Goal: Communication & Community: Answer question/provide support

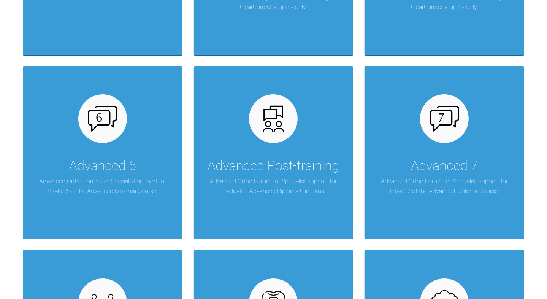
scroll to position [321, 0]
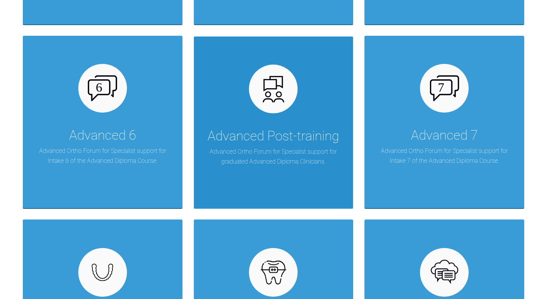
click at [293, 135] on div "Advanced Post-training" at bounding box center [274, 136] width 132 height 21
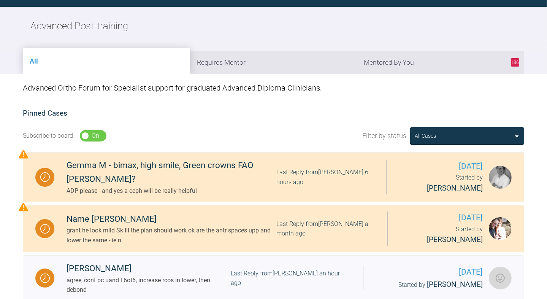
scroll to position [79, 0]
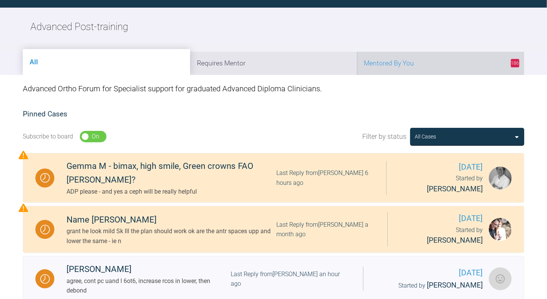
click at [453, 60] on li "186 Mentored By You" at bounding box center [440, 63] width 167 height 23
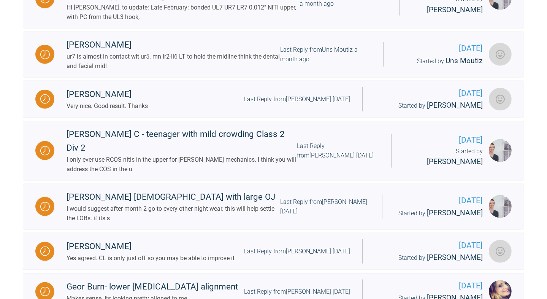
scroll to position [929, 0]
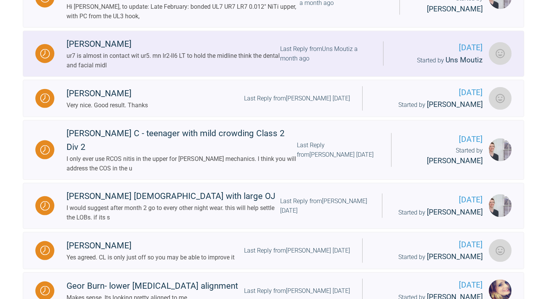
click at [371, 51] on div "Last Reply from Uns Moutiz a month ago" at bounding box center [325, 53] width 91 height 19
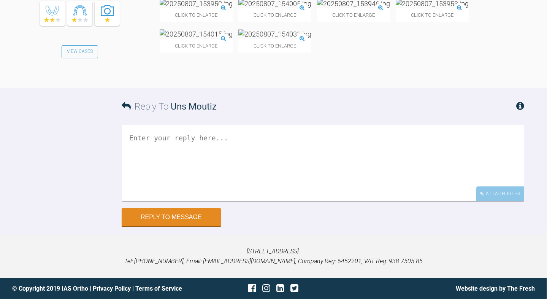
scroll to position [8300, 0]
click at [205, 8] on img at bounding box center [196, 4] width 73 height 10
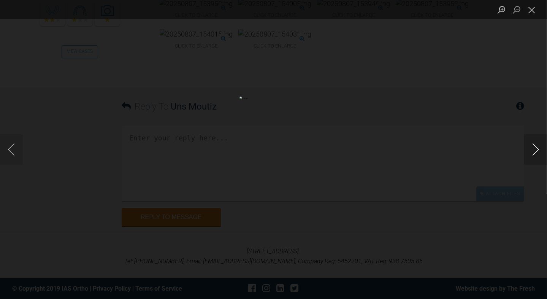
click at [543, 139] on button "Next image" at bounding box center [535, 149] width 23 height 30
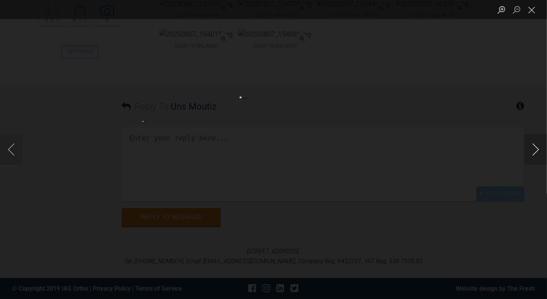
click at [543, 139] on button "Next image" at bounding box center [535, 149] width 23 height 30
click at [532, 7] on button "Close lightbox" at bounding box center [531, 9] width 15 height 13
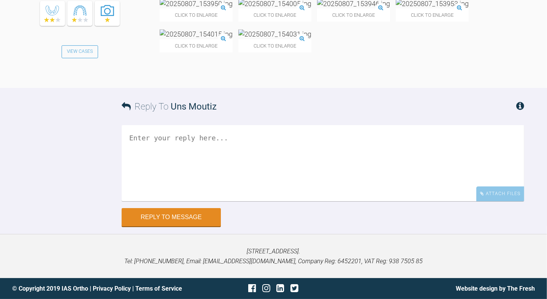
scroll to position [8378, 0]
click at [235, 201] on textarea at bounding box center [323, 163] width 403 height 76
click at [189, 39] on img at bounding box center [196, 34] width 73 height 10
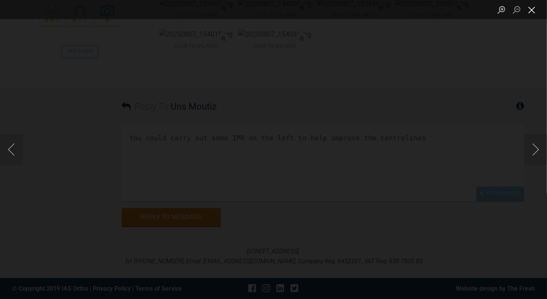
click at [532, 8] on button "Close lightbox" at bounding box center [531, 9] width 15 height 13
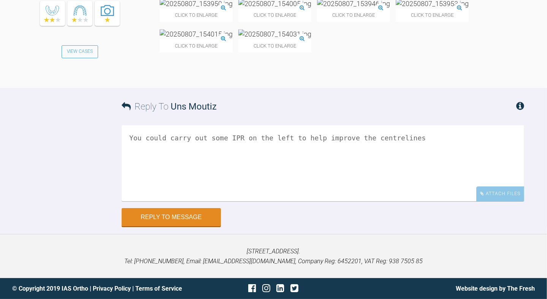
scroll to position [8403, 0]
click at [440, 201] on textarea "You could carry out some IPR on the left to help improve the centrelines" at bounding box center [323, 163] width 403 height 76
type textarea "You could carry out some IPR on the left to help improve the centrelines. I wou…"
click at [182, 227] on button "Reply to Message" at bounding box center [171, 218] width 99 height 18
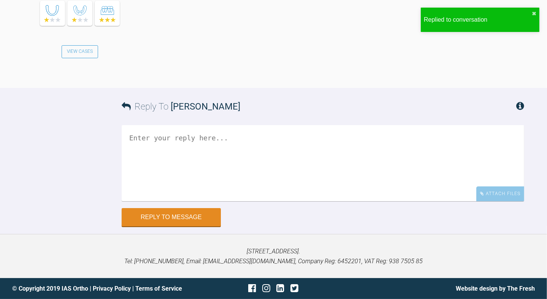
scroll to position [8685, 0]
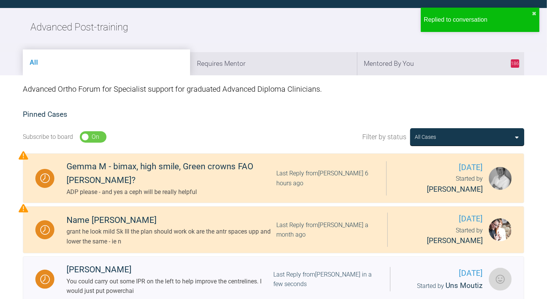
scroll to position [1066, 0]
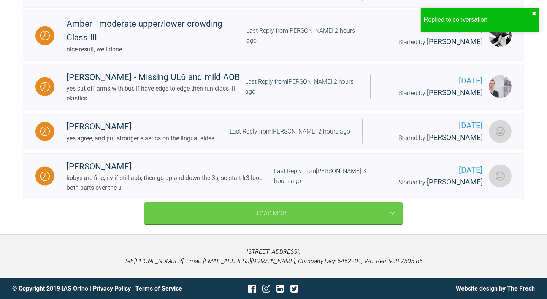
click at [535, 14] on button "✖" at bounding box center [534, 14] width 5 height 6
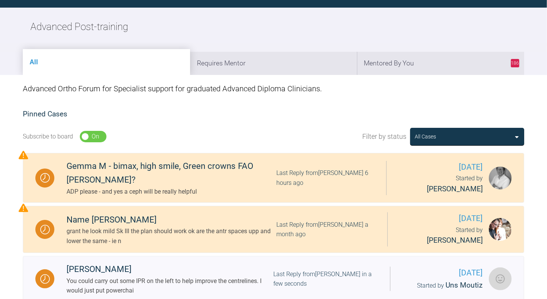
scroll to position [0, 0]
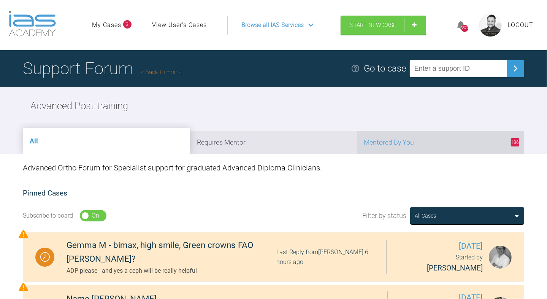
click at [461, 138] on li "186 Mentored By You" at bounding box center [440, 142] width 167 height 23
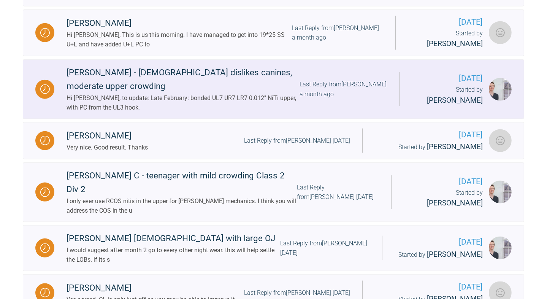
scroll to position [888, 0]
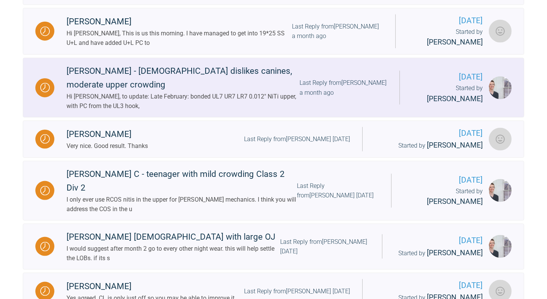
click at [388, 84] on div "Last Reply from [PERSON_NAME] a month ago" at bounding box center [344, 87] width 88 height 19
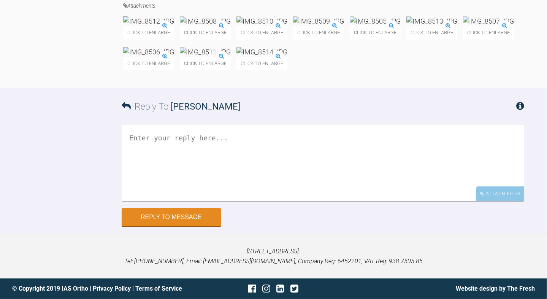
scroll to position [5256, 0]
click at [174, 26] on img at bounding box center [148, 21] width 51 height 10
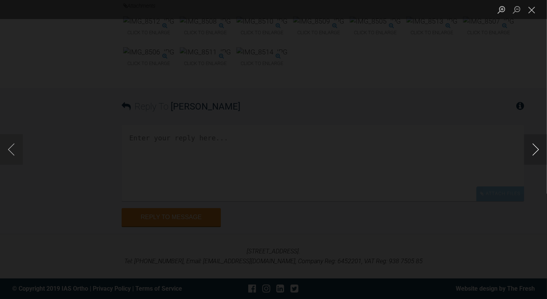
click at [531, 148] on button "Next image" at bounding box center [535, 149] width 23 height 30
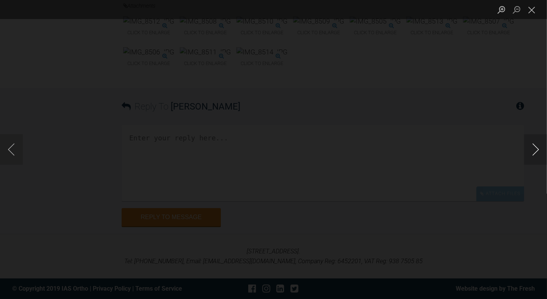
click at [531, 148] on button "Next image" at bounding box center [535, 149] width 23 height 30
click at [534, 8] on button "Close lightbox" at bounding box center [531, 9] width 15 height 13
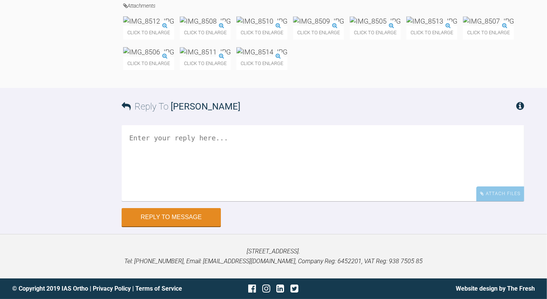
scroll to position [5309, 0]
click at [350, 26] on img at bounding box center [375, 21] width 51 height 10
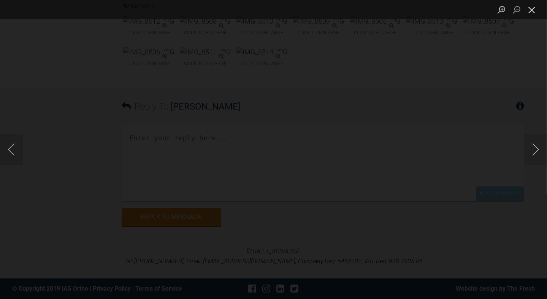
click at [534, 8] on button "Close lightbox" at bounding box center [531, 9] width 15 height 13
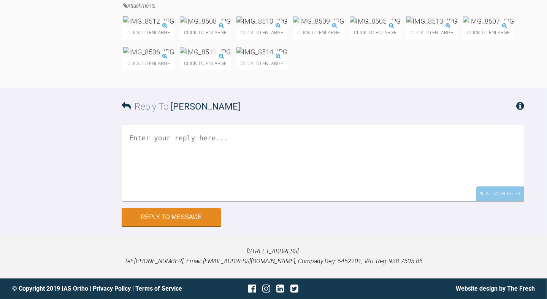
scroll to position [5540, 0]
click at [262, 185] on textarea at bounding box center [323, 163] width 403 height 76
click at [260, 170] on textarea at bounding box center [323, 163] width 403 height 76
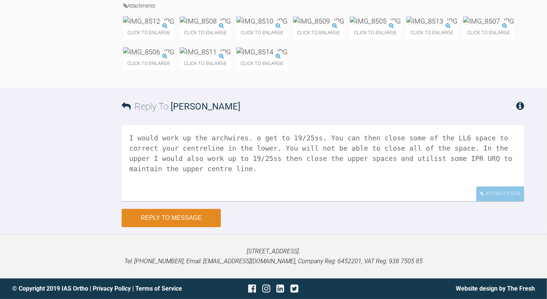
type textarea "I would work up the archwires. o get to 19/25ss. You can then close some of the…"
click at [161, 215] on button "Reply to Message" at bounding box center [171, 218] width 99 height 18
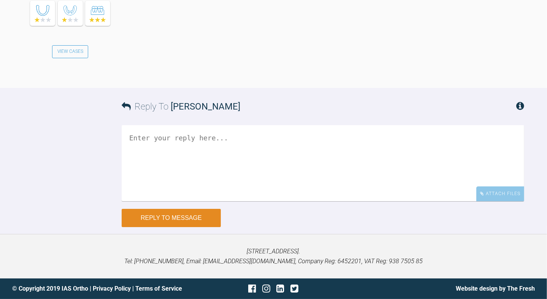
scroll to position [5745, 0]
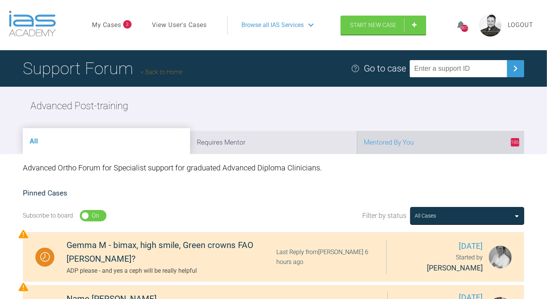
click at [456, 148] on li "186 Mentored By You" at bounding box center [440, 142] width 167 height 23
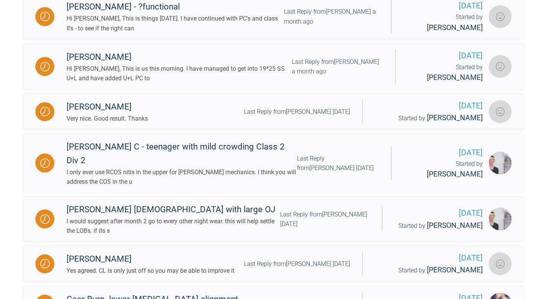
scroll to position [859, 0]
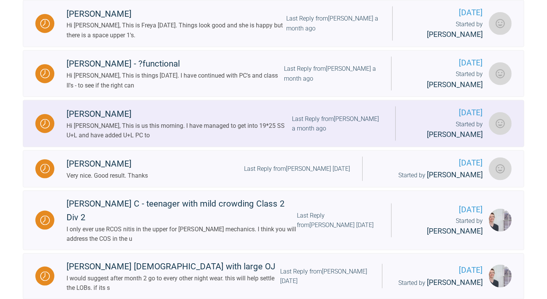
click at [383, 133] on div "Last Reply from [PERSON_NAME] a month ago" at bounding box center [337, 123] width 91 height 19
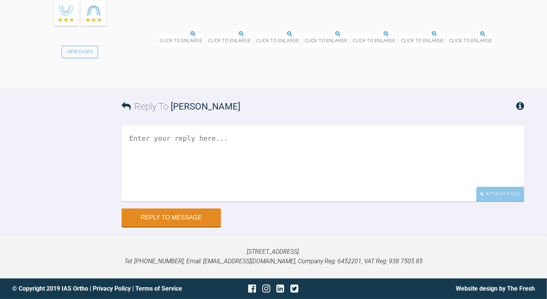
scroll to position [5187, 0]
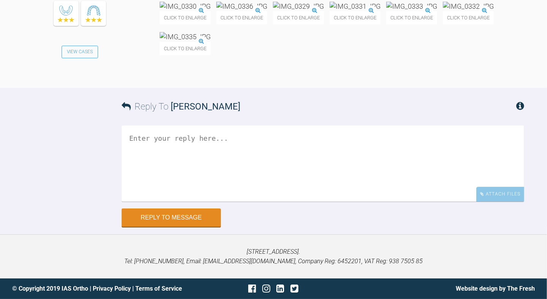
click at [189, 11] on img at bounding box center [185, 7] width 51 height 10
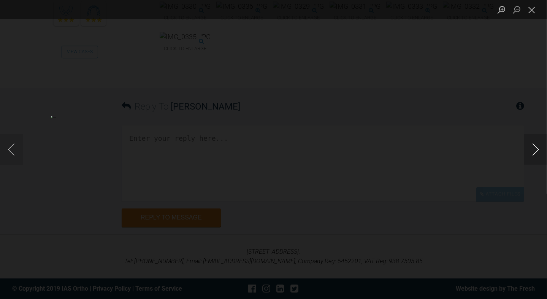
click at [539, 142] on button "Next image" at bounding box center [535, 149] width 23 height 30
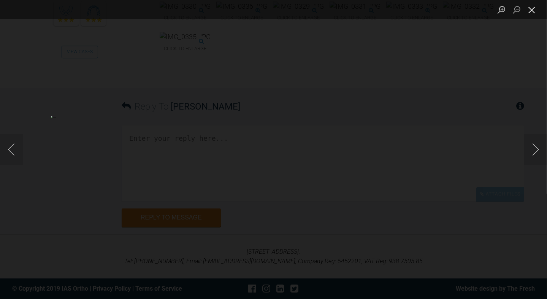
click at [531, 11] on button "Close lightbox" at bounding box center [531, 9] width 15 height 13
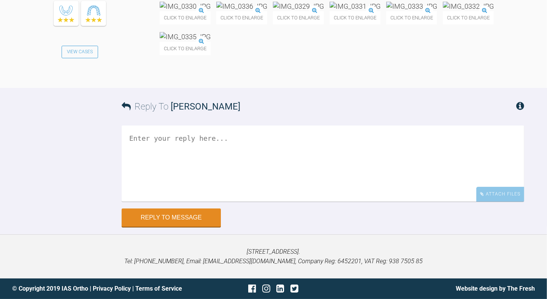
scroll to position [5276, 0]
click at [225, 202] on textarea at bounding box center [323, 164] width 403 height 76
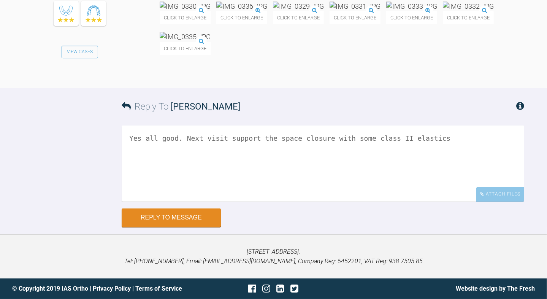
scroll to position [5363, 0]
type textarea "Yes all good. Next visit support the space closure with some class II elastics"
click at [183, 224] on button "Reply to Message" at bounding box center [171, 218] width 99 height 18
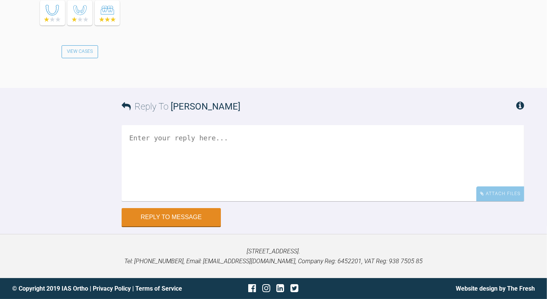
scroll to position [5584, 0]
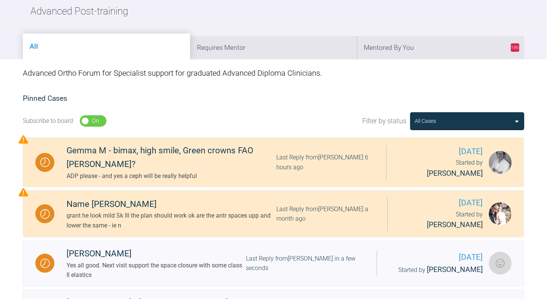
scroll to position [70, 0]
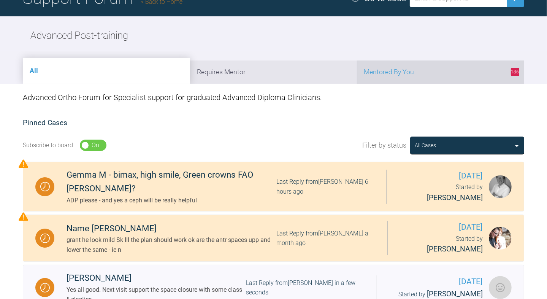
click at [443, 68] on li "186 Mentored By You" at bounding box center [440, 71] width 167 height 23
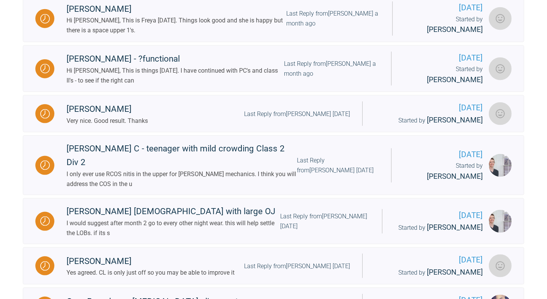
scroll to position [912, 0]
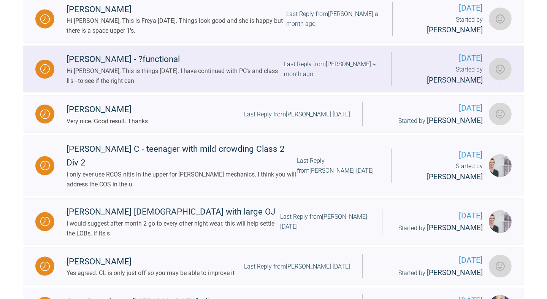
click at [362, 79] on div "Last Reply from [PERSON_NAME] a month ago" at bounding box center [331, 68] width 95 height 19
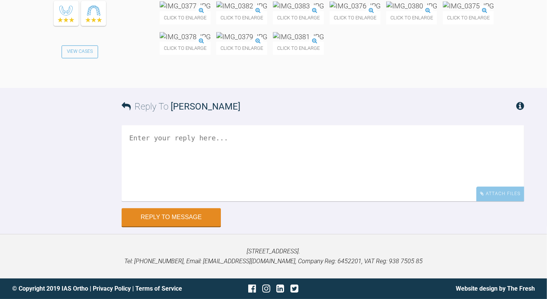
scroll to position [4732, 0]
click at [317, 201] on textarea at bounding box center [323, 163] width 403 height 76
type textarea "yes i agree"
click at [165, 208] on div "Reply to Message" at bounding box center [323, 217] width 403 height 18
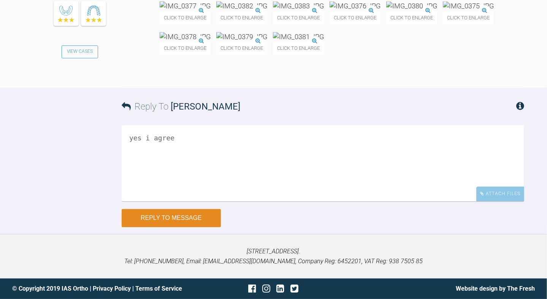
click at [166, 217] on button "Reply to Message" at bounding box center [171, 218] width 99 height 18
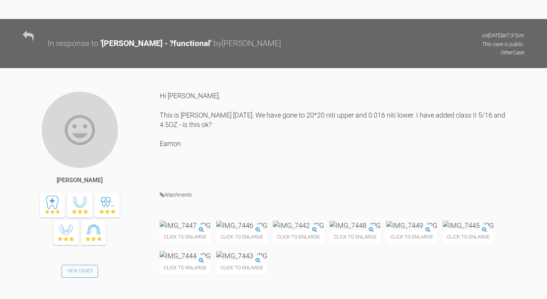
scroll to position [2068, 0]
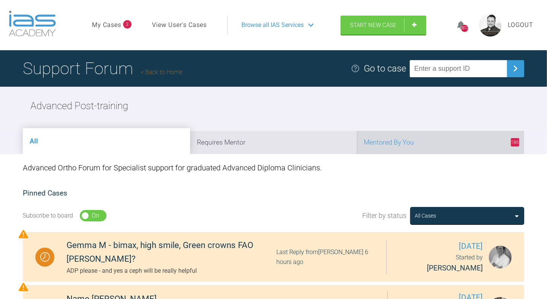
click at [455, 135] on li "186 Mentored By You" at bounding box center [440, 142] width 167 height 23
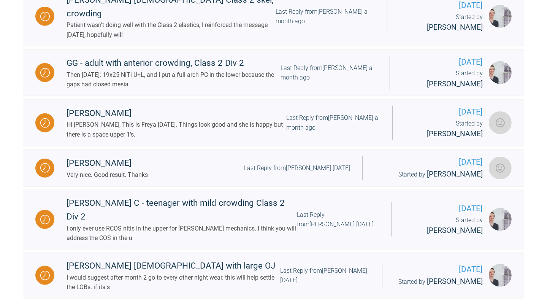
scroll to position [849, 0]
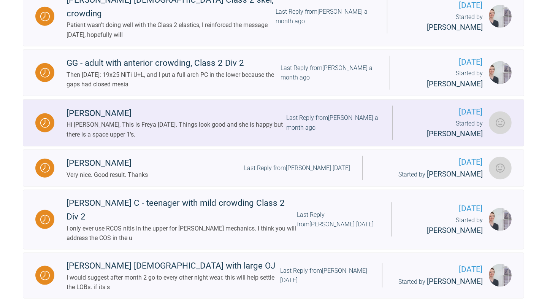
click at [368, 132] on div "Last Reply from [PERSON_NAME] a month ago" at bounding box center [333, 122] width 94 height 19
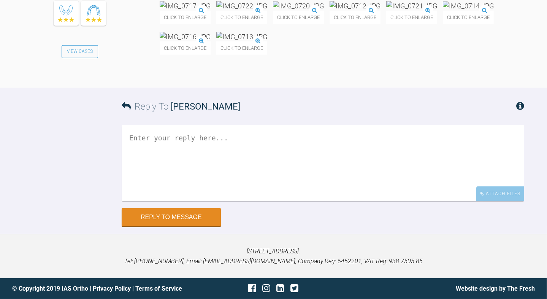
scroll to position [6596, 0]
click at [240, 153] on textarea at bounding box center [323, 163] width 403 height 76
type textarea "ok. happy for debond when you are"
click at [157, 215] on button "Reply to Message" at bounding box center [171, 218] width 99 height 18
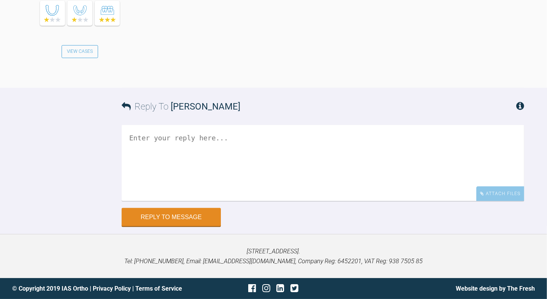
scroll to position [6801, 0]
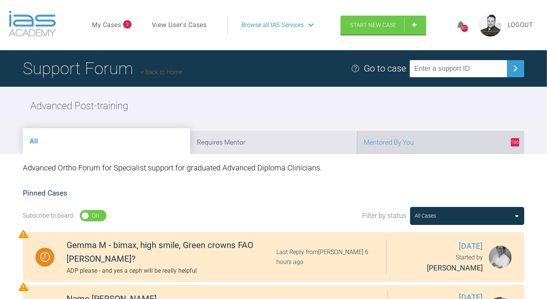
click at [439, 135] on li "186 Mentored By You" at bounding box center [440, 142] width 167 height 23
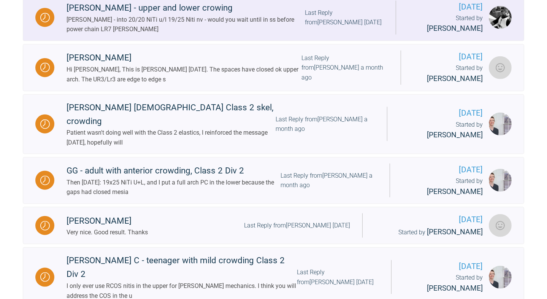
scroll to position [785, 0]
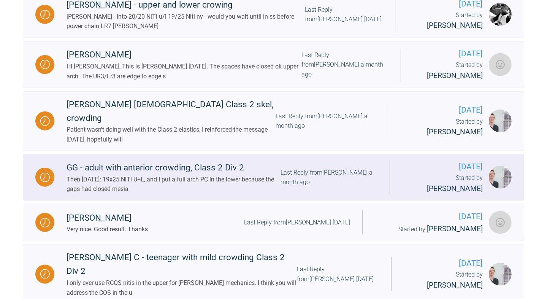
click at [340, 187] on div "Last Reply from [PERSON_NAME] a month ago" at bounding box center [329, 177] width 97 height 19
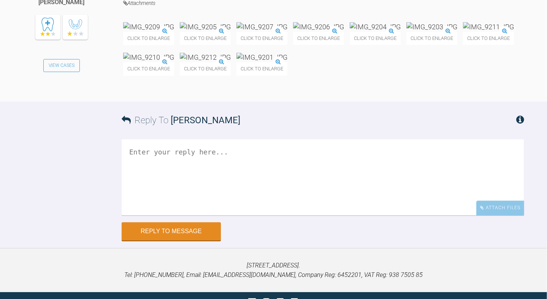
scroll to position [4484, 0]
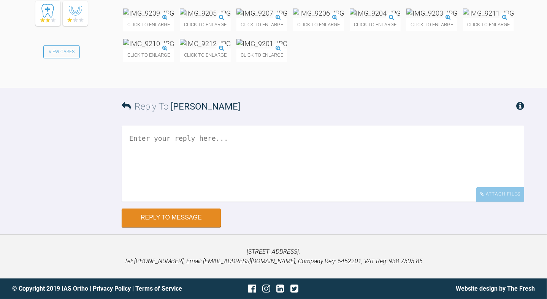
click at [477, 70] on div "Click to enlarge Click to enlarge Click to enlarge Click to enlarge Click to en…" at bounding box center [323, 38] width 401 height 61
click at [146, 18] on img at bounding box center [148, 13] width 51 height 10
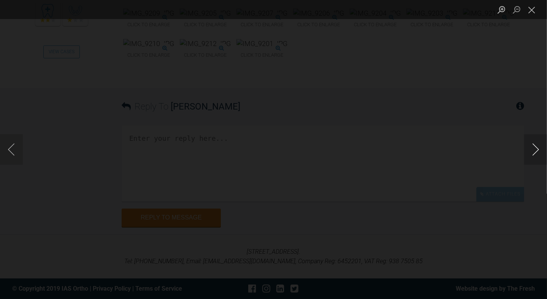
click at [538, 148] on button "Next image" at bounding box center [535, 149] width 23 height 30
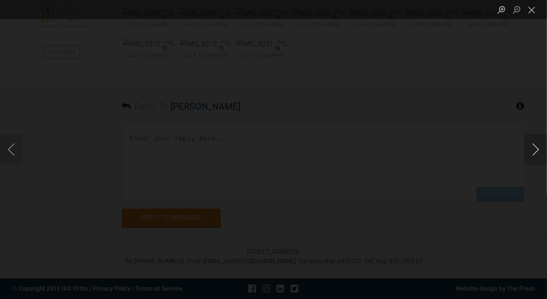
click at [538, 148] on button "Next image" at bounding box center [535, 149] width 23 height 30
click at [530, 11] on button "Close lightbox" at bounding box center [531, 9] width 15 height 13
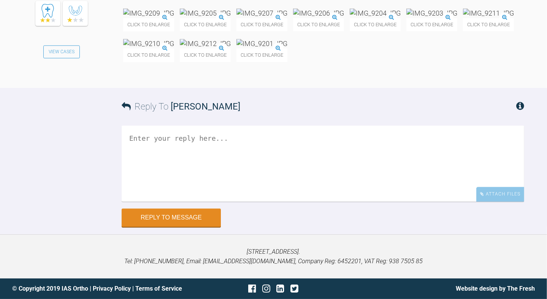
scroll to position [4925, 0]
click at [256, 194] on textarea at bounding box center [323, 164] width 403 height 76
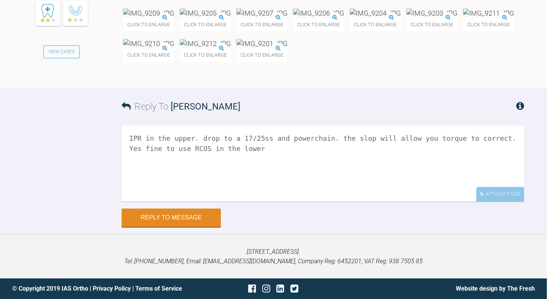
scroll to position [4777, 0]
type textarea "IPR in the upper. drop to a 17/25ss and powerchain. the slop will allow you tor…"
click at [407, 18] on img at bounding box center [432, 13] width 51 height 10
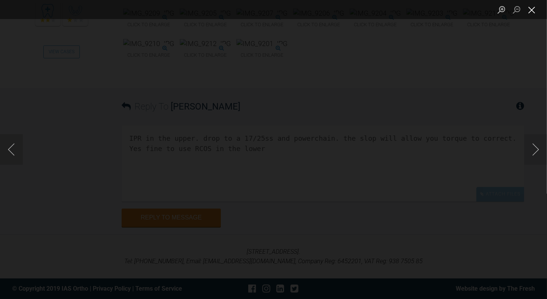
click at [537, 12] on button "Close lightbox" at bounding box center [531, 9] width 15 height 13
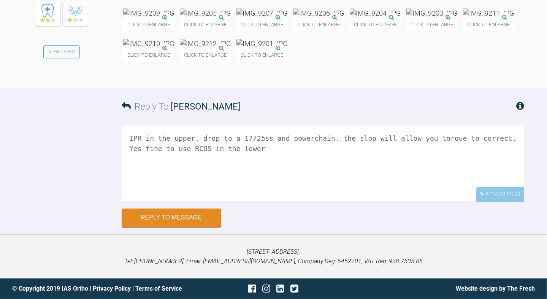
scroll to position [4956, 0]
click at [173, 226] on button "Reply to Message" at bounding box center [171, 218] width 99 height 18
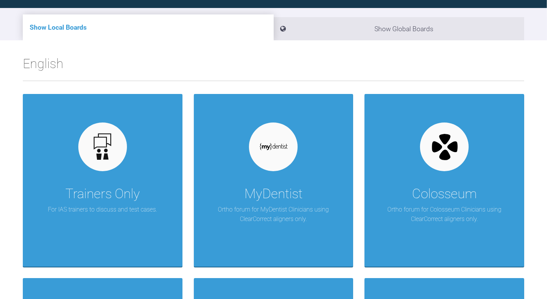
scroll to position [1222, 0]
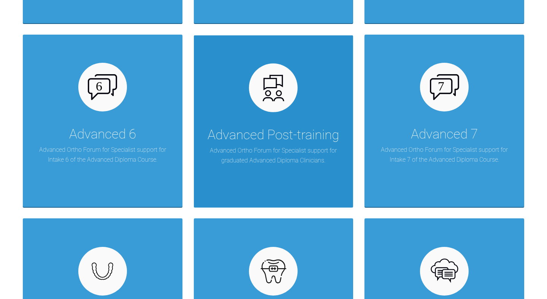
click at [284, 104] on div at bounding box center [273, 88] width 49 height 49
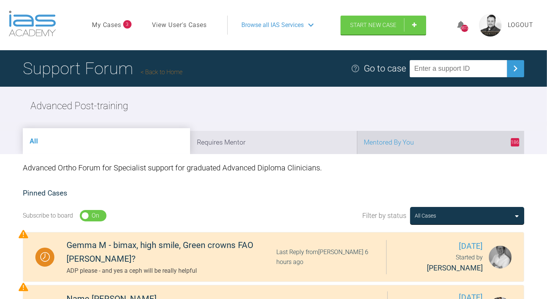
click at [448, 144] on li "186 Mentored By You" at bounding box center [440, 142] width 167 height 23
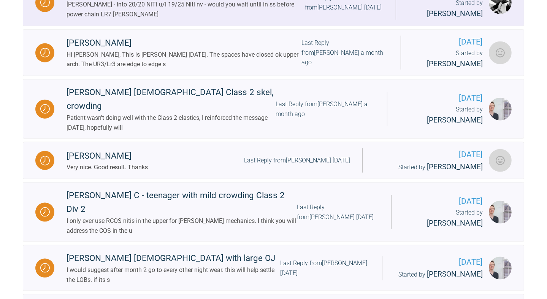
scroll to position [939, 0]
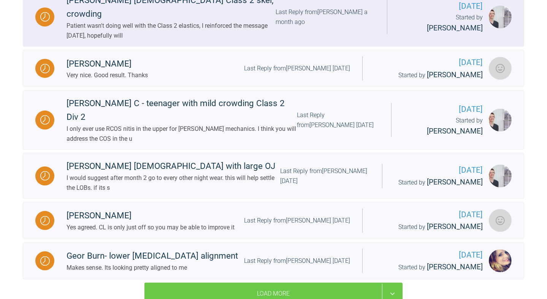
click at [378, 40] on div "[PERSON_NAME] [DEMOGRAPHIC_DATA] Class 2 skel, crowding Patient wasn't doing we…" at bounding box center [220, 17] width 333 height 47
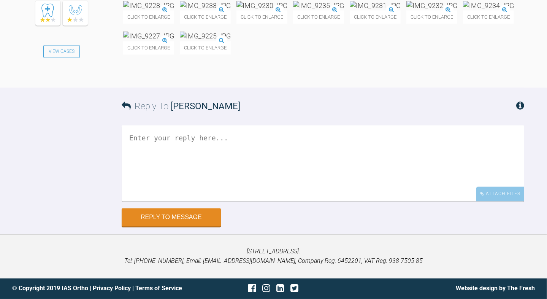
scroll to position [7152, 0]
click at [149, 11] on img at bounding box center [148, 6] width 51 height 10
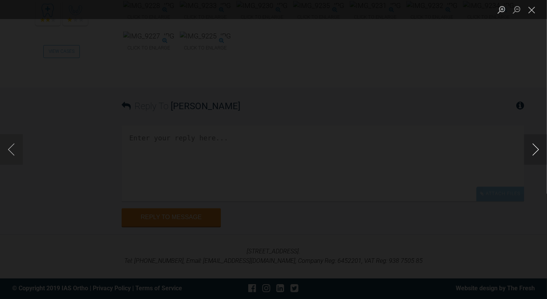
click at [534, 149] on button "Next image" at bounding box center [535, 149] width 23 height 30
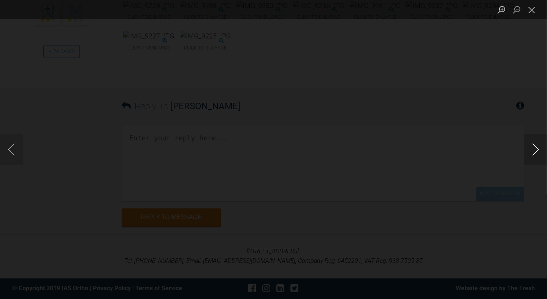
click at [534, 149] on button "Next image" at bounding box center [535, 149] width 23 height 30
click at [532, 11] on button "Close lightbox" at bounding box center [531, 9] width 15 height 13
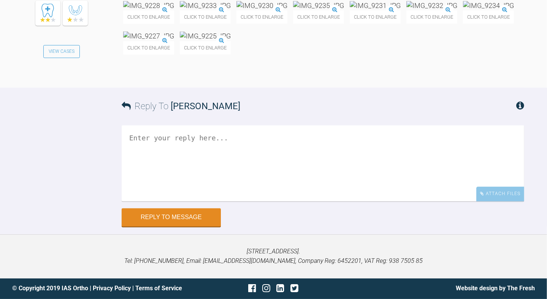
scroll to position [7315, 0]
click at [244, 202] on textarea at bounding box center [323, 164] width 403 height 76
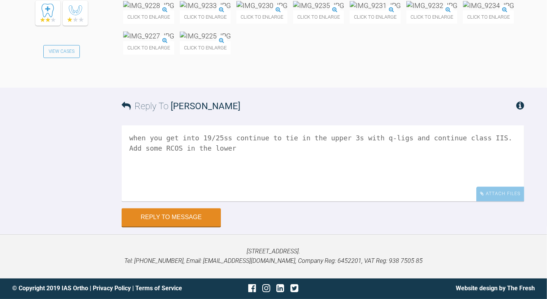
scroll to position [7381, 0]
type textarea "when you get into 19/25ss continue to tie in the upper 3s with q-ligs and conti…"
click at [187, 227] on button "Reply to Message" at bounding box center [171, 218] width 99 height 18
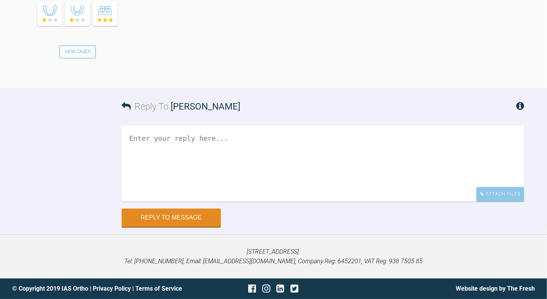
scroll to position [7546, 0]
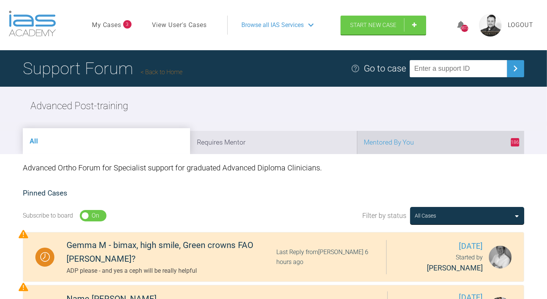
click at [466, 142] on li "186 Mentored By You" at bounding box center [440, 142] width 167 height 23
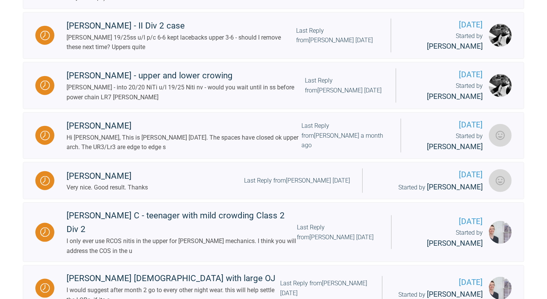
scroll to position [826, 0]
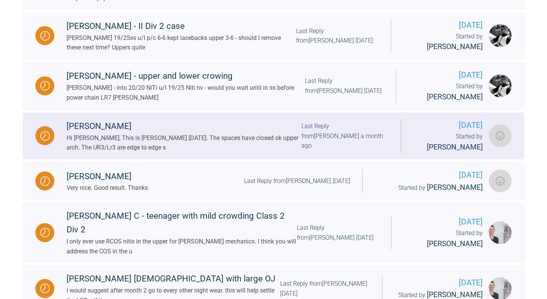
click at [388, 151] on div "Last Reply from [PERSON_NAME] a month ago" at bounding box center [345, 135] width 87 height 29
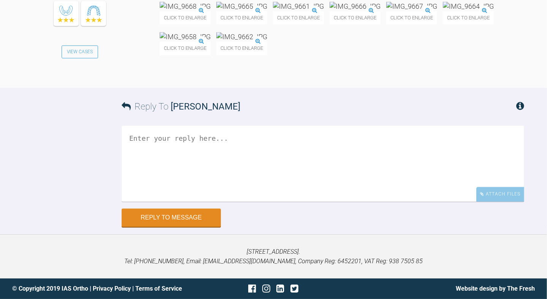
scroll to position [12791, 0]
click at [211, 11] on img at bounding box center [185, 7] width 51 height 10
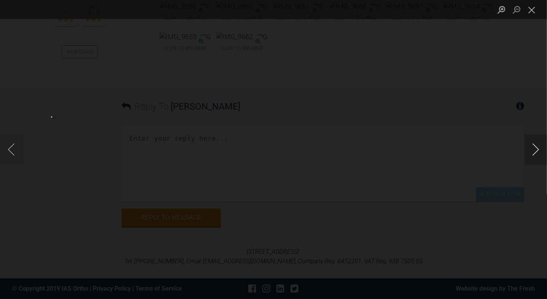
click at [539, 147] on button "Next image" at bounding box center [535, 149] width 23 height 30
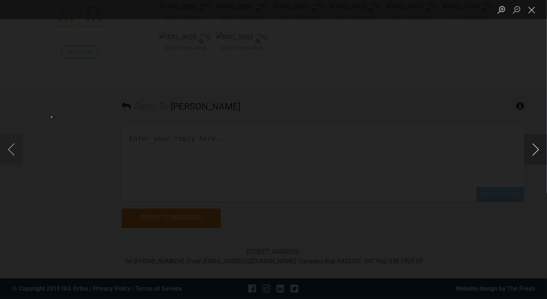
click at [539, 147] on button "Next image" at bounding box center [535, 149] width 23 height 30
click at [531, 152] on button "Next image" at bounding box center [535, 149] width 23 height 30
click at [532, 4] on button "Close lightbox" at bounding box center [531, 9] width 15 height 13
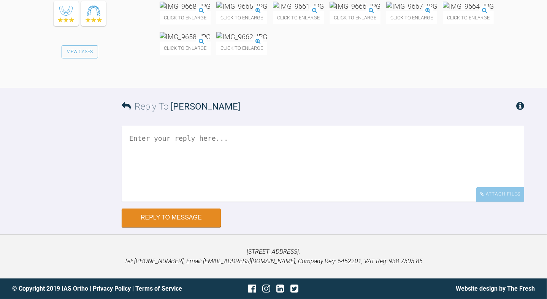
scroll to position [12955, 0]
click at [358, 202] on textarea at bounding box center [323, 164] width 403 height 76
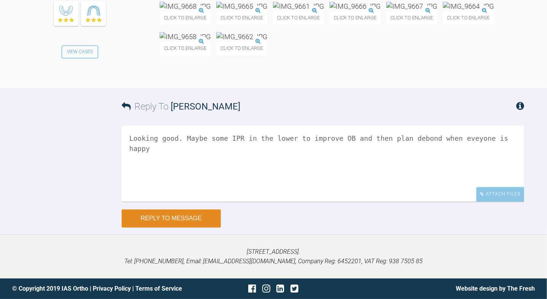
type textarea "Looking good. Maybe some IPR in the lower to improve OB and then plan debond wh…"
click at [168, 223] on button "Reply to Message" at bounding box center [171, 218] width 99 height 18
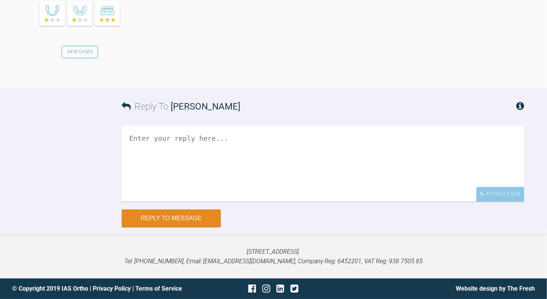
scroll to position [13214, 0]
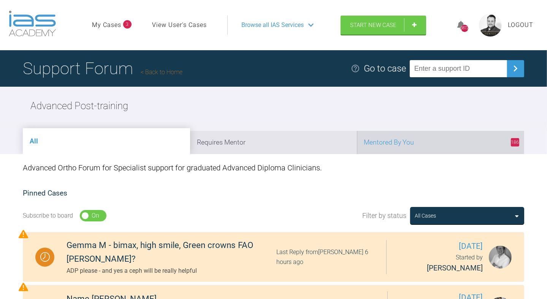
click at [411, 136] on li "186 Mentored By You" at bounding box center [440, 142] width 167 height 23
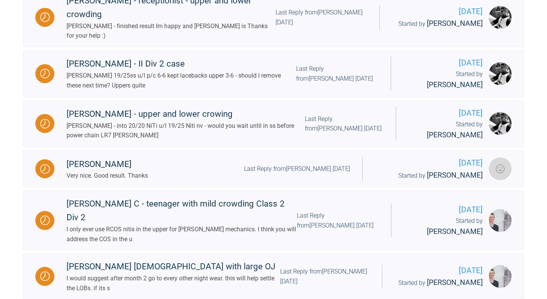
scroll to position [837, 0]
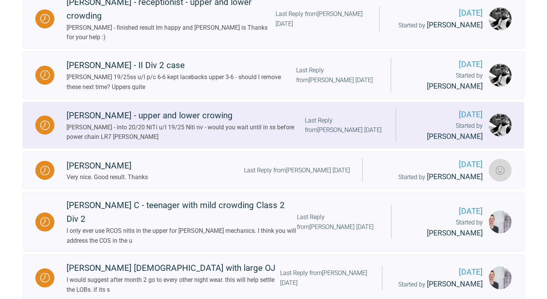
click at [384, 135] on div "Last Reply from [PERSON_NAME] [DATE]" at bounding box center [344, 125] width 79 height 19
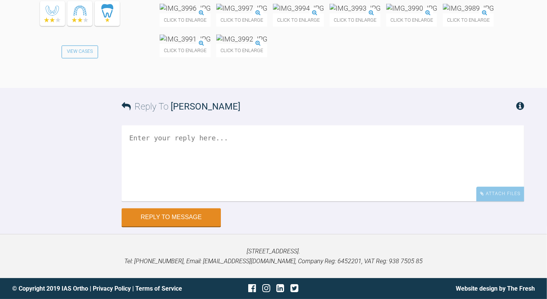
scroll to position [7265, 0]
click at [211, 13] on img at bounding box center [185, 8] width 51 height 10
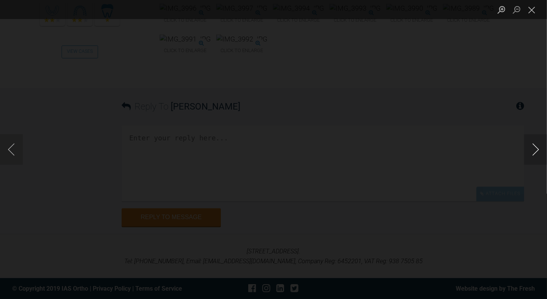
click at [530, 146] on button "Next image" at bounding box center [535, 149] width 23 height 30
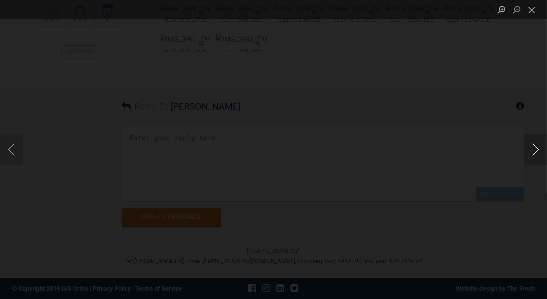
click at [530, 146] on button "Next image" at bounding box center [535, 149] width 23 height 30
click at [534, 11] on button "Close lightbox" at bounding box center [531, 9] width 15 height 13
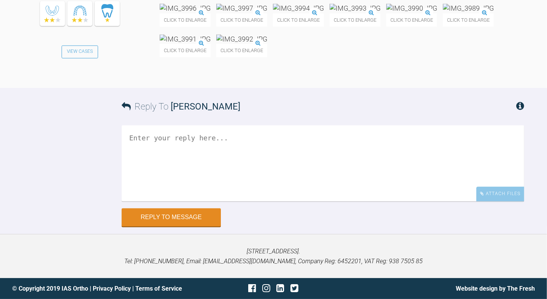
scroll to position [7493, 0]
click at [332, 132] on textarea at bounding box center [323, 163] width 403 height 76
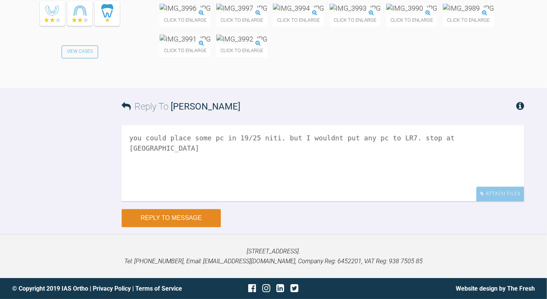
type textarea "you could place some pc in 19/25 niti. but I wouldnt put any pc to LR7. stop at…"
click at [164, 227] on button "Reply to Message" at bounding box center [171, 218] width 99 height 18
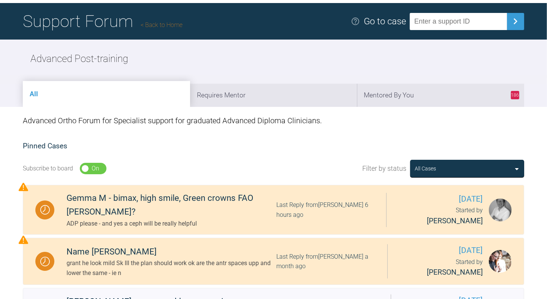
scroll to position [47, 0]
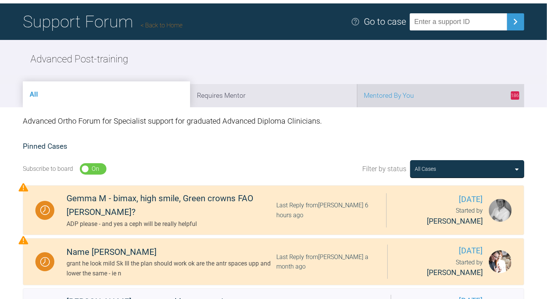
click at [437, 90] on li "186 Mentored By You" at bounding box center [440, 95] width 167 height 23
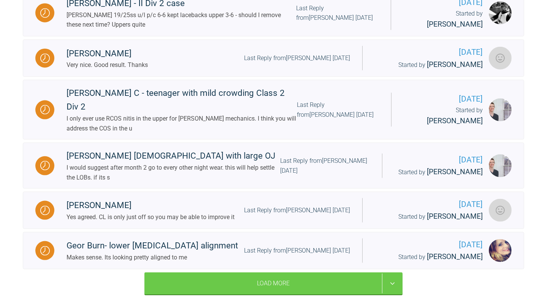
scroll to position [902, 0]
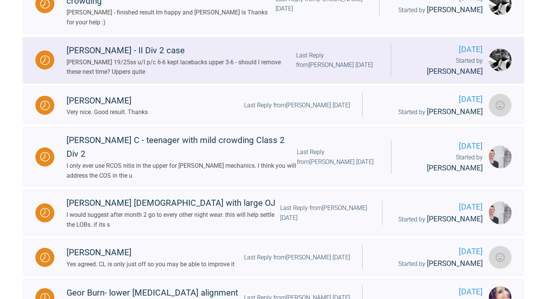
click at [373, 70] on div "Last Reply from [PERSON_NAME] [DATE]" at bounding box center [337, 60] width 83 height 19
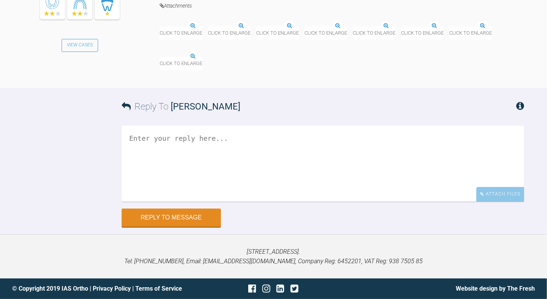
scroll to position [10192, 0]
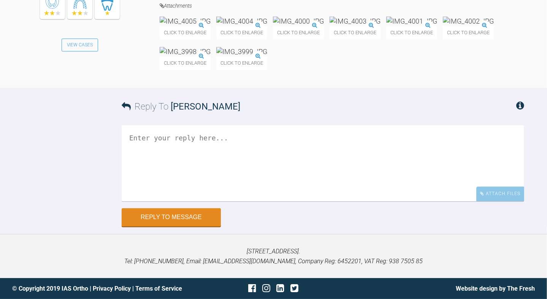
click at [180, 26] on img at bounding box center [185, 21] width 51 height 10
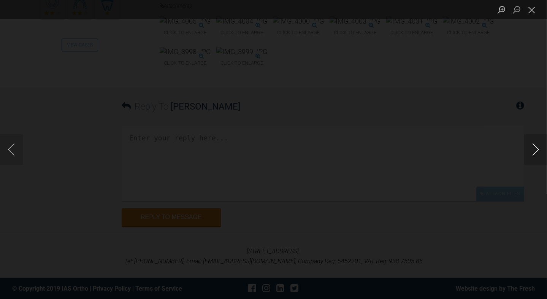
click at [531, 149] on button "Next image" at bounding box center [535, 149] width 23 height 30
drag, startPoint x: 531, startPoint y: 10, endPoint x: 519, endPoint y: 20, distance: 15.7
click at [531, 10] on button "Close lightbox" at bounding box center [531, 9] width 15 height 13
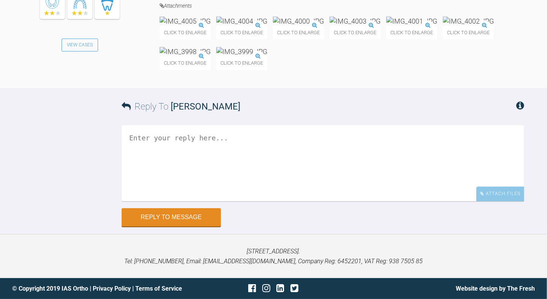
scroll to position [10389, 0]
click at [193, 167] on textarea at bounding box center [323, 163] width 403 height 76
type textarea "yes"
click at [170, 227] on button "Reply to Message" at bounding box center [171, 218] width 99 height 18
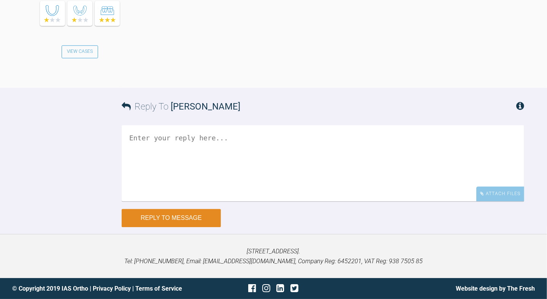
scroll to position [10609, 0]
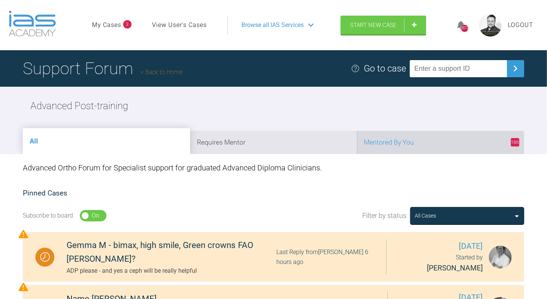
click at [437, 136] on li "186 Mentored By You" at bounding box center [440, 142] width 167 height 23
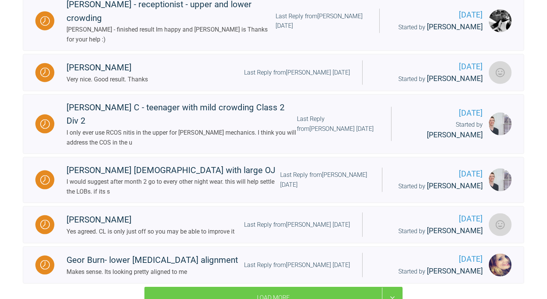
scroll to position [920, 0]
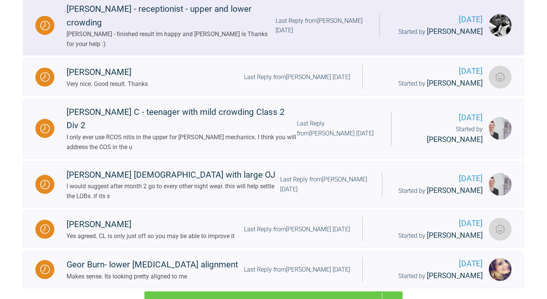
click at [364, 35] on div "Last Reply from [PERSON_NAME] [DATE]" at bounding box center [322, 25] width 92 height 19
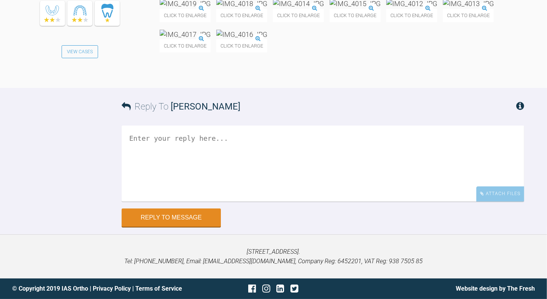
scroll to position [11750, 0]
click at [210, 202] on textarea at bounding box center [323, 164] width 403 height 76
type textarea "Thank you"
click at [197, 214] on button "Reply to Message" at bounding box center [171, 218] width 99 height 18
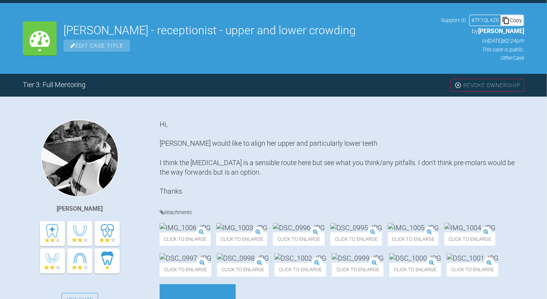
scroll to position [106, 0]
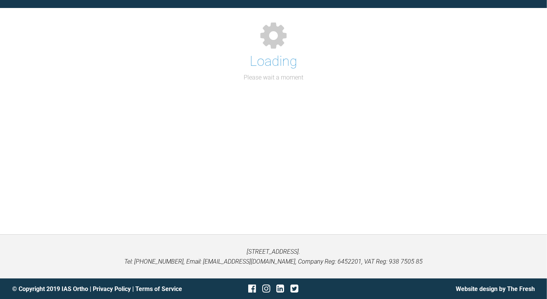
scroll to position [106, 0]
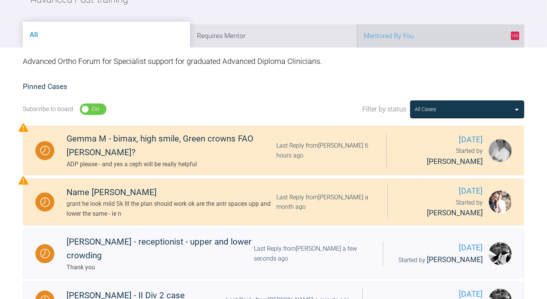
click at [440, 44] on li "186 Mentored By You" at bounding box center [440, 35] width 167 height 23
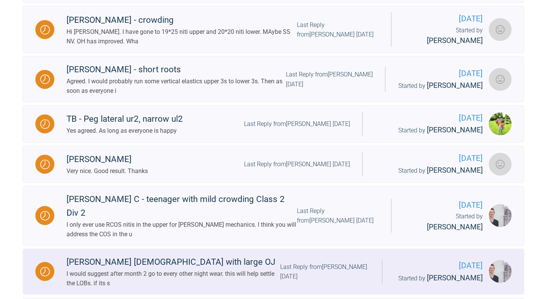
scroll to position [826, 0]
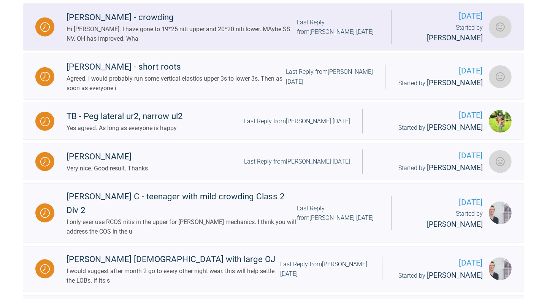
click at [379, 37] on div "Last Reply from [PERSON_NAME] [DATE]" at bounding box center [338, 26] width 82 height 19
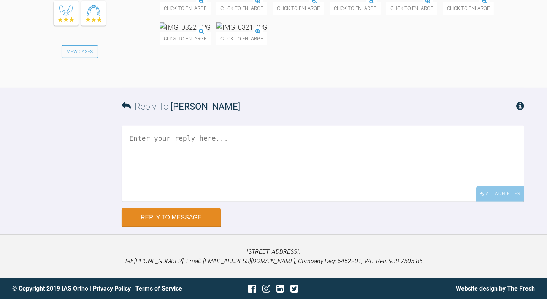
scroll to position [3237, 0]
click at [211, 202] on textarea at bounding box center [323, 164] width 403 height 76
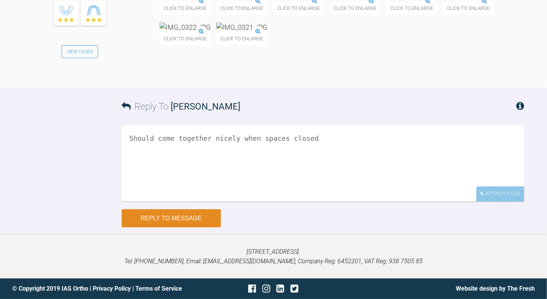
type textarea "Should come together nicely when spaces closed"
click at [170, 227] on button "Reply to Message" at bounding box center [171, 218] width 99 height 18
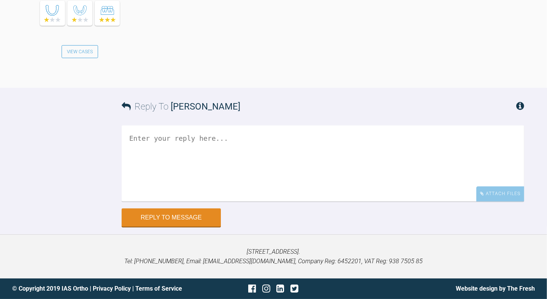
scroll to position [3568, 0]
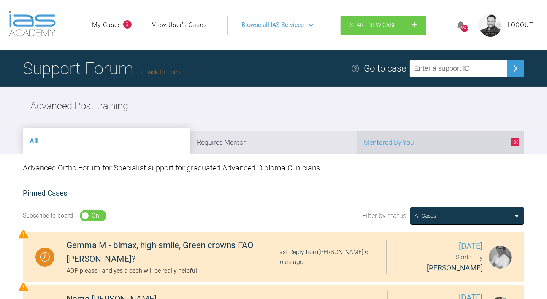
click at [452, 147] on li "186 Mentored By You" at bounding box center [440, 142] width 167 height 23
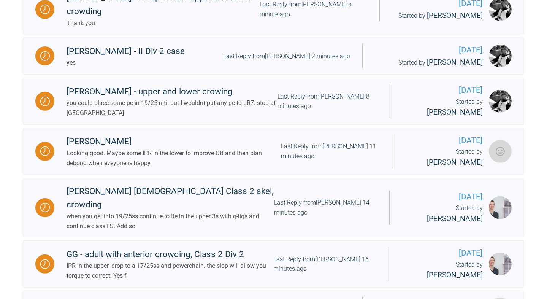
scroll to position [288, 0]
click at [450, 96] on span "[DATE]" at bounding box center [442, 90] width 81 height 13
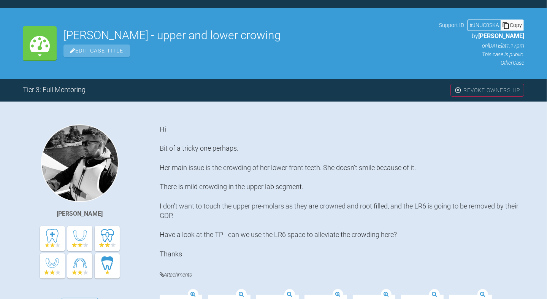
scroll to position [288, 0]
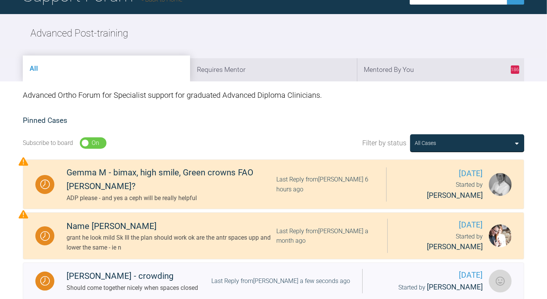
scroll to position [72, 0]
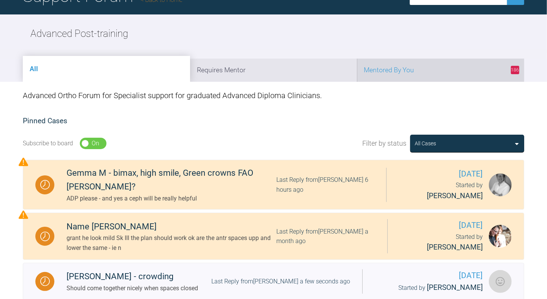
click at [369, 68] on li "186 Mentored By You" at bounding box center [440, 70] width 167 height 23
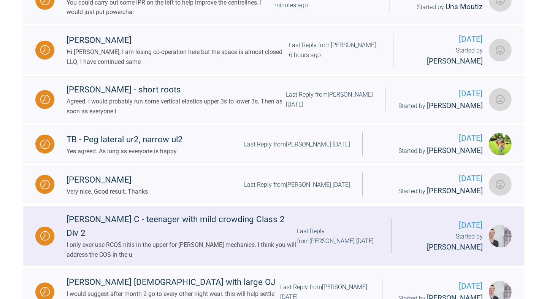
scroll to position [788, 0]
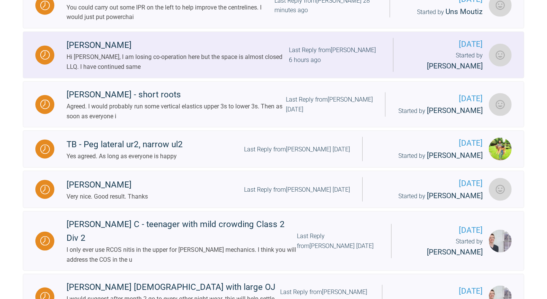
click at [381, 65] on div "Last Reply from [PERSON_NAME] 6 hours ago" at bounding box center [335, 54] width 92 height 19
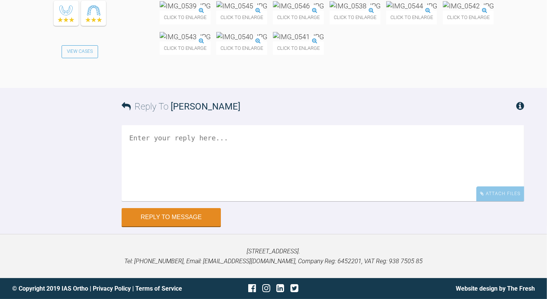
scroll to position [11771, 0]
click at [175, 201] on textarea at bounding box center [323, 163] width 403 height 76
type textarea "Think its looking good. happy for debond"
click at [174, 225] on button "Reply to Message" at bounding box center [171, 218] width 99 height 18
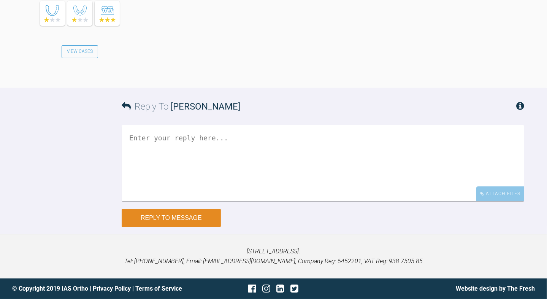
scroll to position [12116, 0]
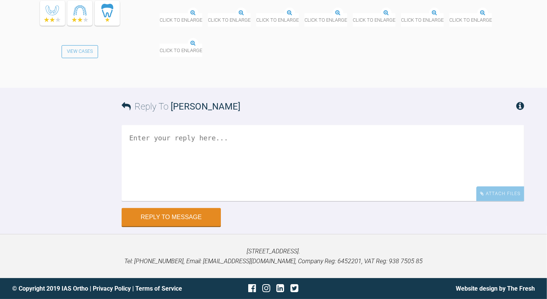
scroll to position [3421, 0]
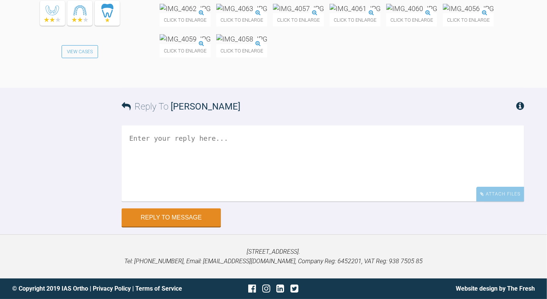
click at [265, 202] on textarea at bounding box center [323, 164] width 403 height 76
type textarea "All good"
click at [194, 216] on button "Reply to Message" at bounding box center [171, 218] width 99 height 18
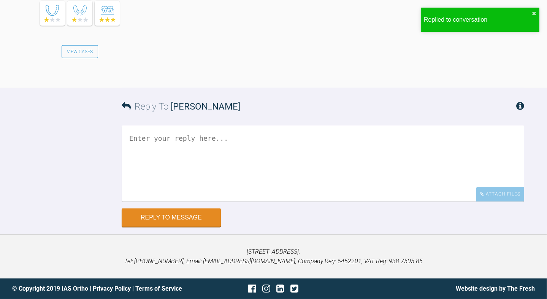
scroll to position [3710, 0]
